Goal: Information Seeking & Learning: Learn about a topic

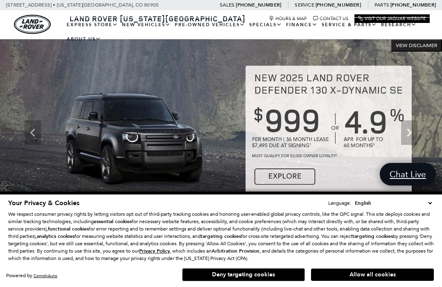
click at [0, 0] on link "Range Rover Sport" at bounding box center [0, 0] width 0 height 0
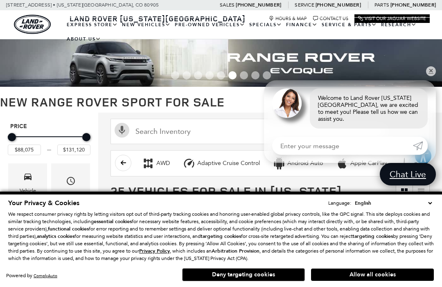
click at [257, 271] on button "Deny targeting cookies" at bounding box center [243, 274] width 123 height 13
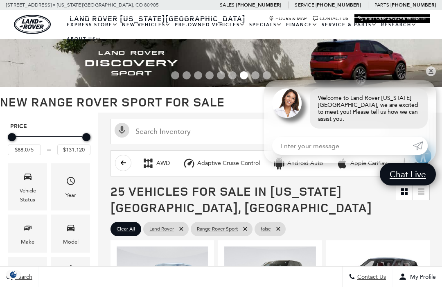
click at [429, 83] on img at bounding box center [221, 62] width 442 height 47
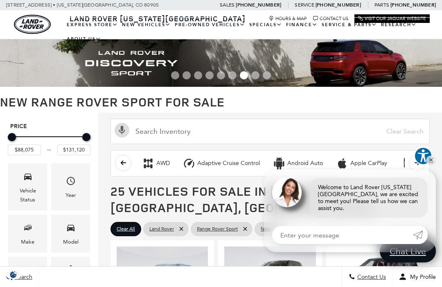
click at [423, 77] on div at bounding box center [221, 76] width 442 height 13
click at [435, 165] on link "✕" at bounding box center [431, 161] width 10 height 10
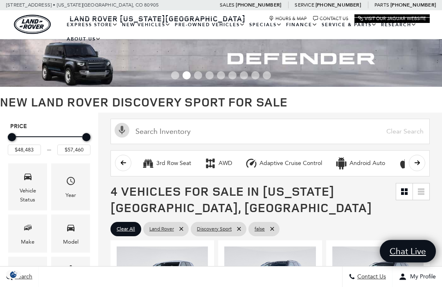
click at [0, 0] on link "Range Rover Sport" at bounding box center [0, 0] width 0 height 0
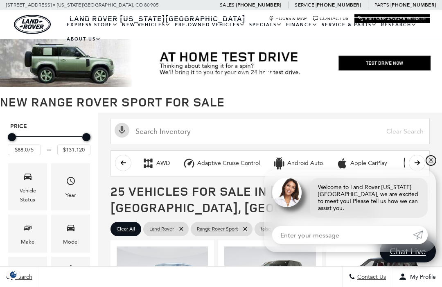
click at [430, 165] on link "✕" at bounding box center [431, 161] width 10 height 10
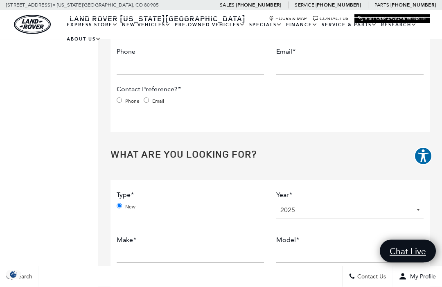
scroll to position [2608, 0]
